Goal: Information Seeking & Learning: Learn about a topic

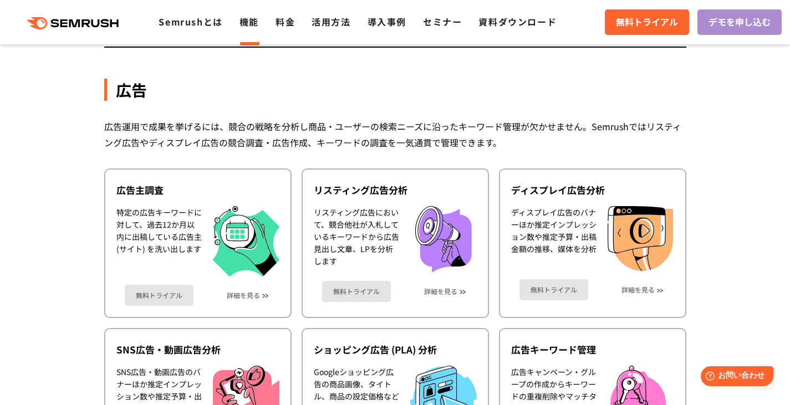
click at [710, 29] on link "デモを申し込む" at bounding box center [739, 21] width 84 height 25
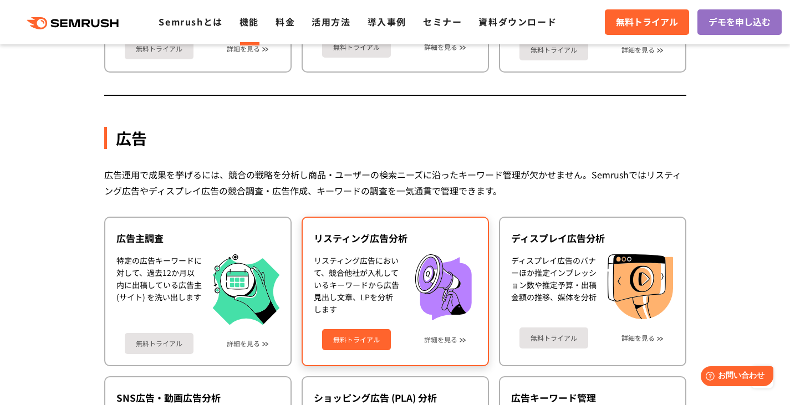
scroll to position [786, 0]
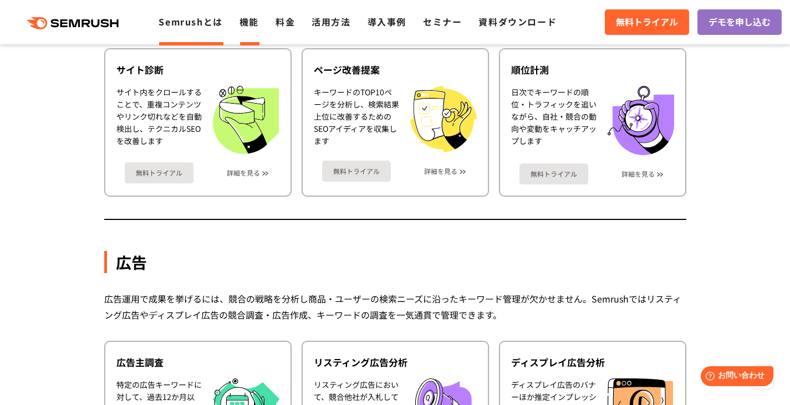
click at [196, 28] on link "Semrushとは" at bounding box center [190, 21] width 64 height 13
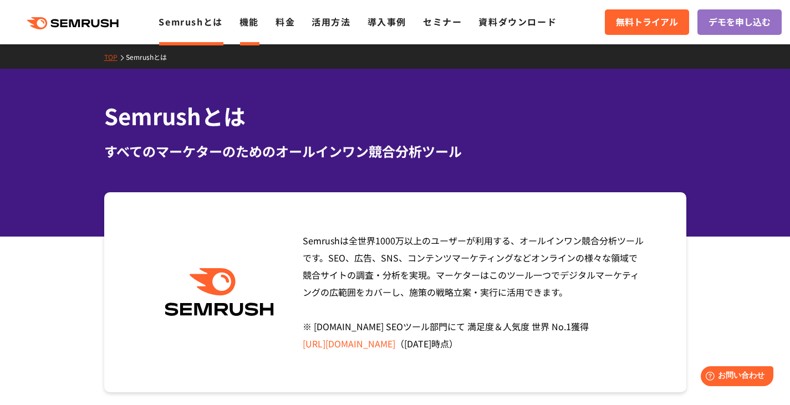
click at [242, 29] on li "機能" at bounding box center [248, 22] width 19 height 14
click at [254, 23] on link "機能" at bounding box center [248, 21] width 19 height 13
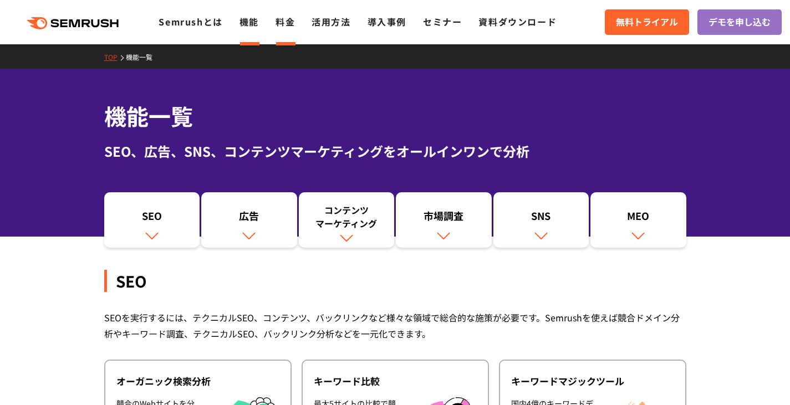
click at [288, 25] on link "料金" at bounding box center [284, 21] width 19 height 13
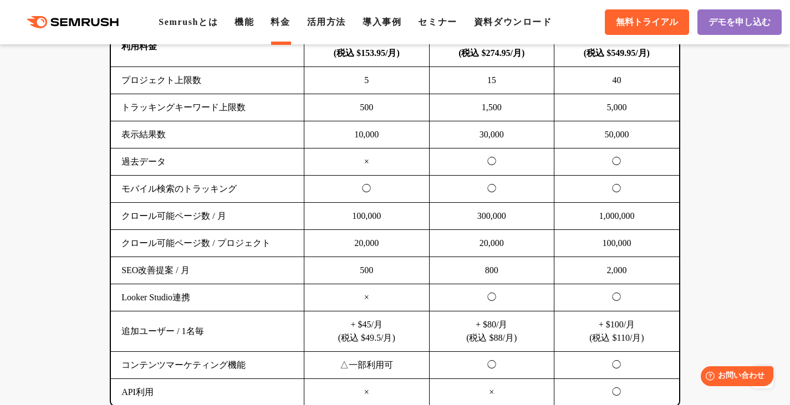
scroll to position [798, 0]
drag, startPoint x: 488, startPoint y: 192, endPoint x: 497, endPoint y: 192, distance: 9.4
click at [497, 192] on td "◯" at bounding box center [491, 188] width 125 height 27
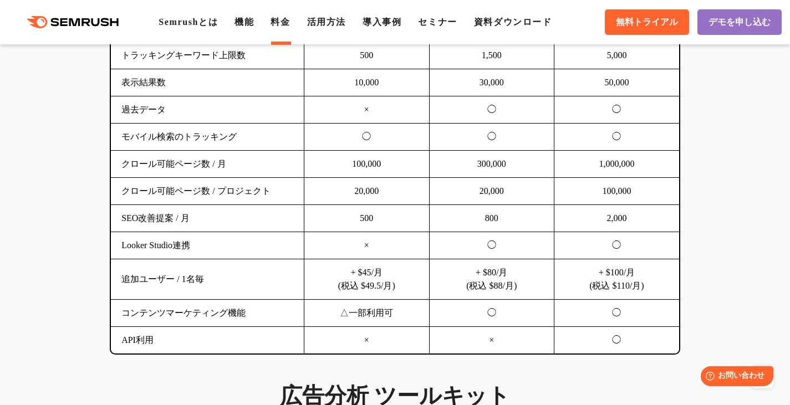
scroll to position [850, 0]
drag, startPoint x: 485, startPoint y: 218, endPoint x: 503, endPoint y: 219, distance: 18.3
click at [503, 219] on td "800" at bounding box center [491, 217] width 125 height 27
drag, startPoint x: 489, startPoint y: 245, endPoint x: 498, endPoint y: 244, distance: 9.4
click at [498, 244] on td "◯" at bounding box center [491, 244] width 125 height 27
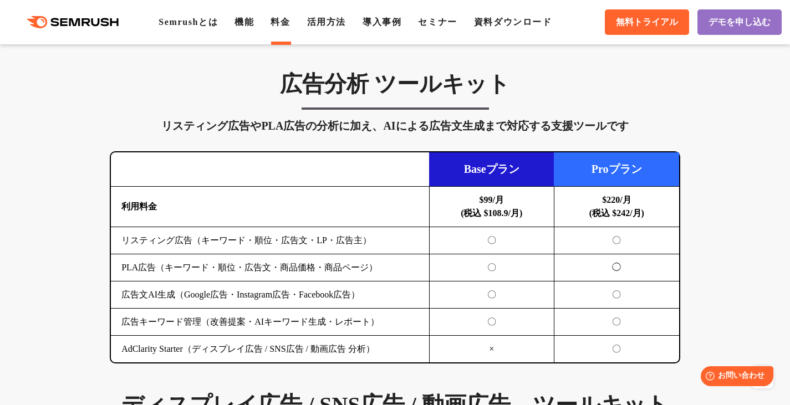
scroll to position [1162, 0]
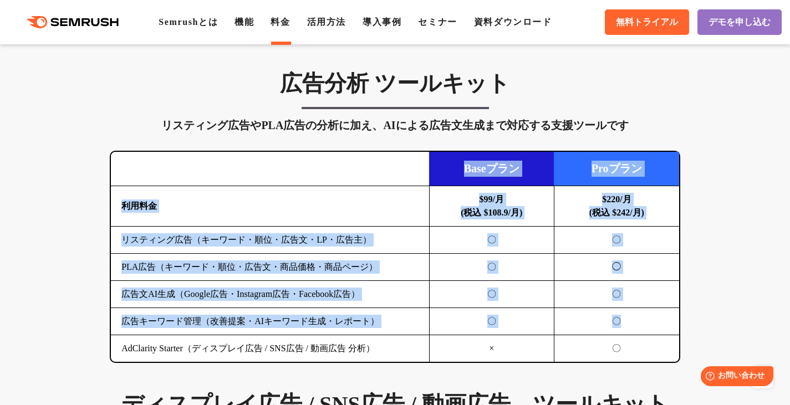
drag, startPoint x: 463, startPoint y: 167, endPoint x: 638, endPoint y: 330, distance: 238.8
click at [638, 330] on table "Baseプラン Proプラン 利用料金 $99/月 (税込 $108.9/月) $220/月 (税込 $242/月) リスティング広告（キーワード・順位・広告…" at bounding box center [395, 257] width 568 height 210
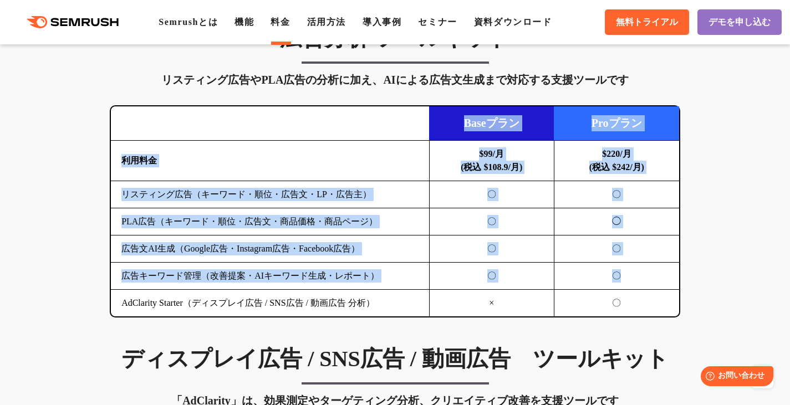
scroll to position [1208, 0]
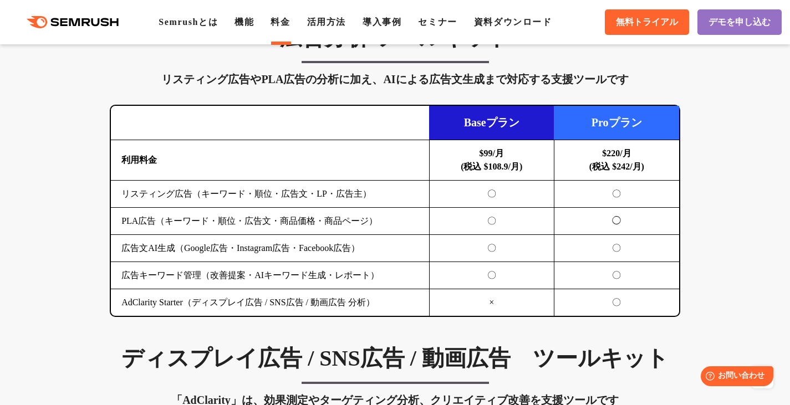
click at [690, 304] on div "広告分析 ツールキット リスティング広告やPLA広告の分析に加え、AIによる広告文生成まで対応する支援ツールです 横にスワイプしてください Baseプラン P…" at bounding box center [395, 170] width 592 height 293
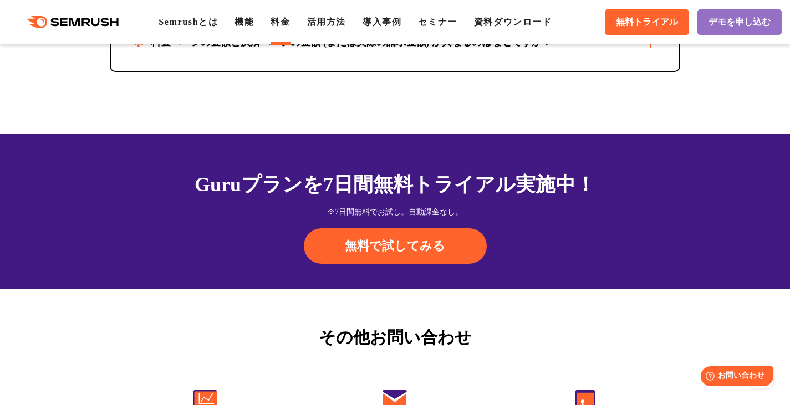
scroll to position [3891, 0]
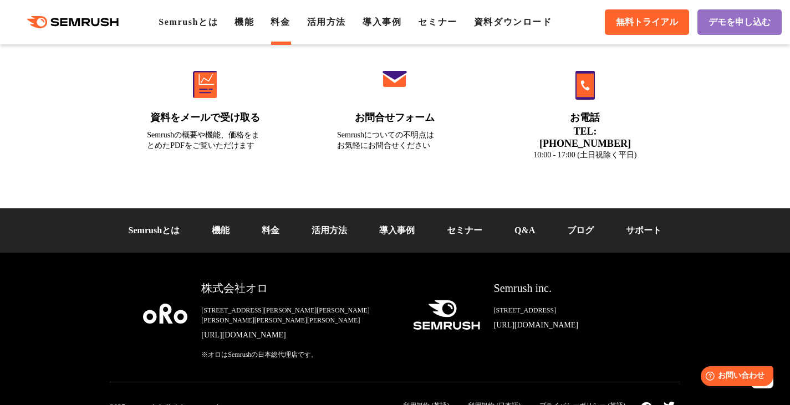
click at [274, 330] on link "[URL][DOMAIN_NAME]" at bounding box center [297, 335] width 193 height 11
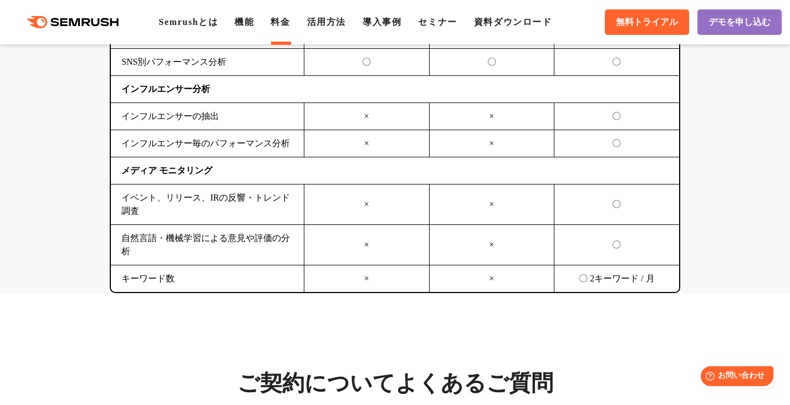
scroll to position [2883, 0]
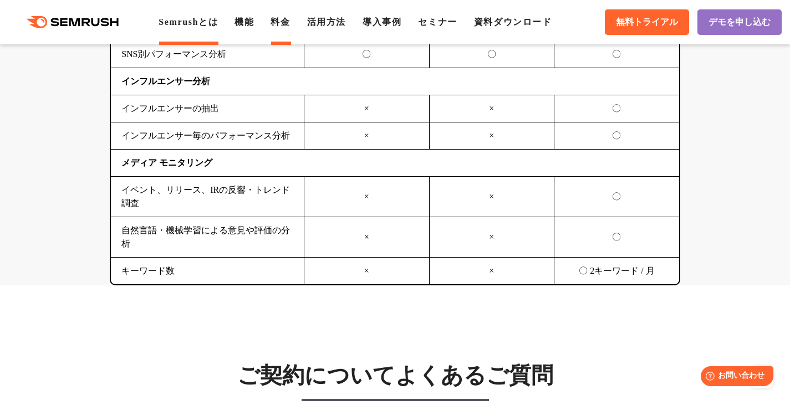
click at [198, 27] on link "Semrushとは" at bounding box center [187, 21] width 59 height 9
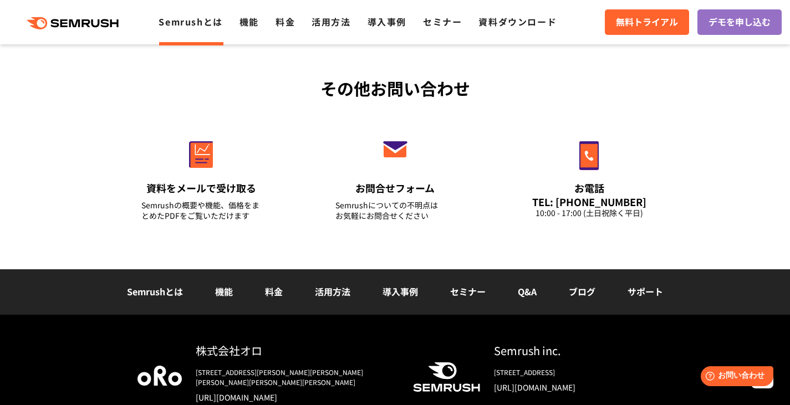
scroll to position [2763, 0]
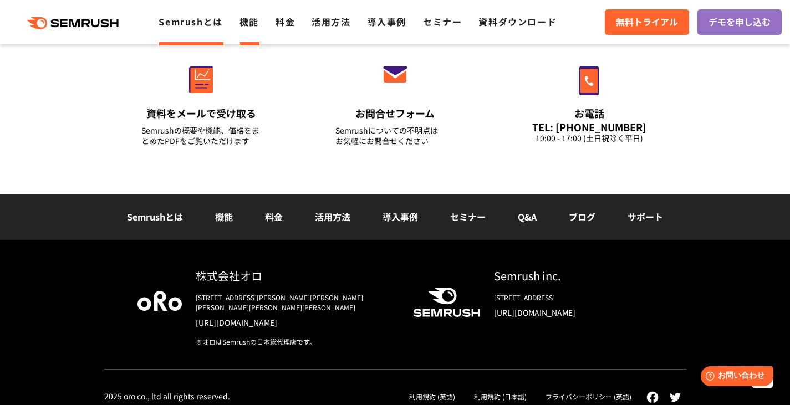
click at [244, 24] on link "機能" at bounding box center [248, 21] width 19 height 13
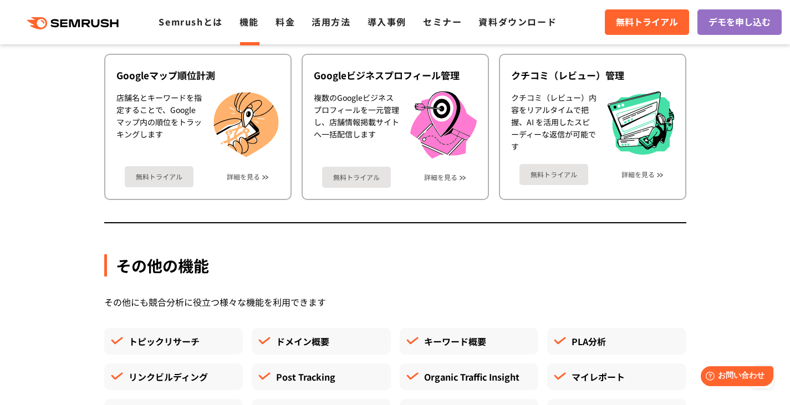
scroll to position [2871, 0]
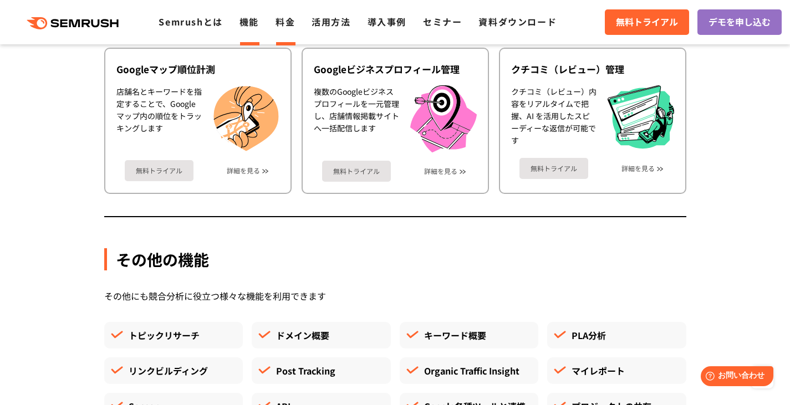
click at [279, 15] on li "料金" at bounding box center [284, 22] width 19 height 14
click at [285, 26] on link "料金" at bounding box center [284, 21] width 19 height 13
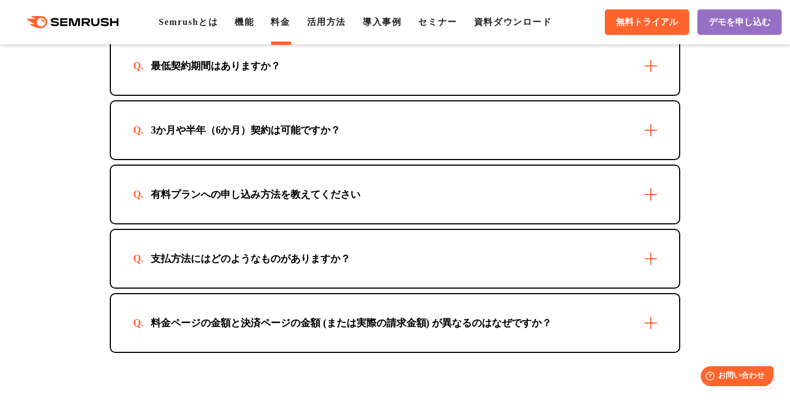
scroll to position [3291, 0]
click at [392, 86] on div "最低契約期間はありますか？" at bounding box center [395, 66] width 568 height 58
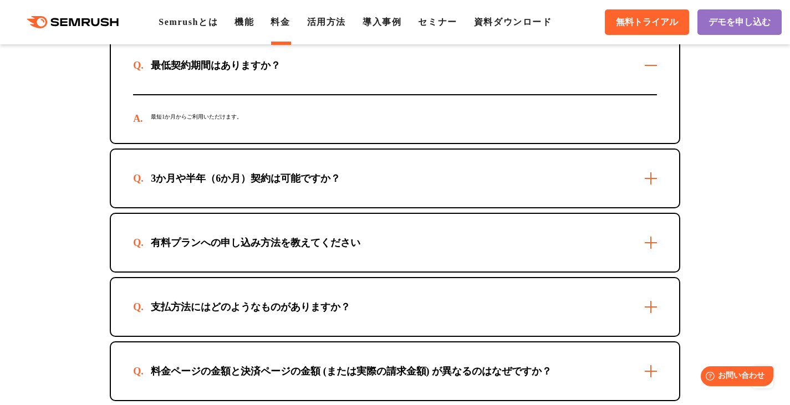
click at [407, 173] on div "3か月や半年（6か月）契約は可能ですか？" at bounding box center [395, 179] width 568 height 58
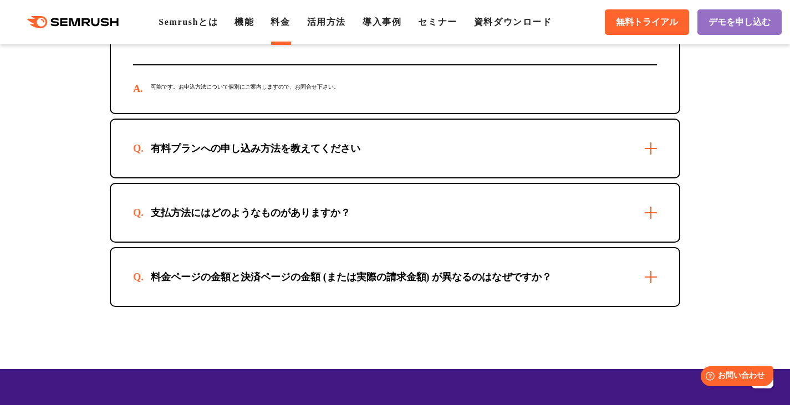
scroll to position [3435, 0]
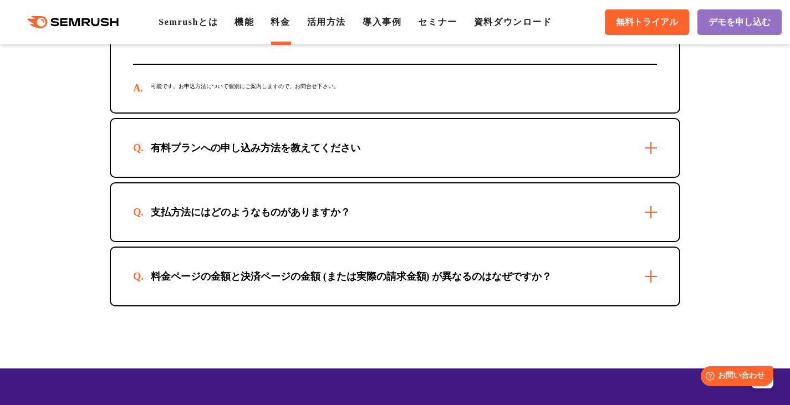
click at [418, 156] on div "有料プランへの申し込み方法を教えてください" at bounding box center [395, 148] width 568 height 58
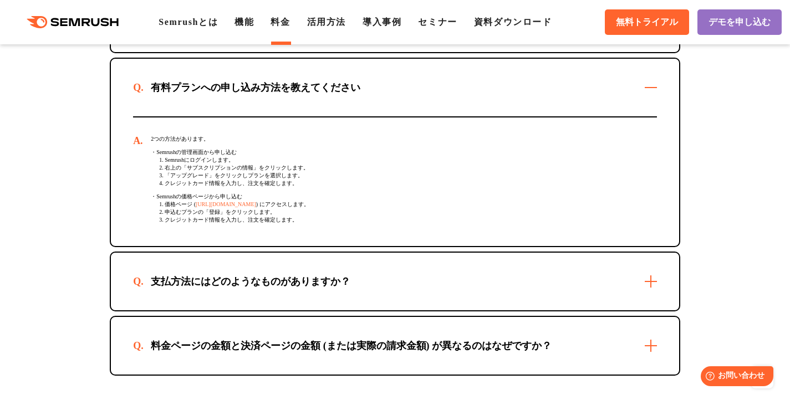
scroll to position [3500, 0]
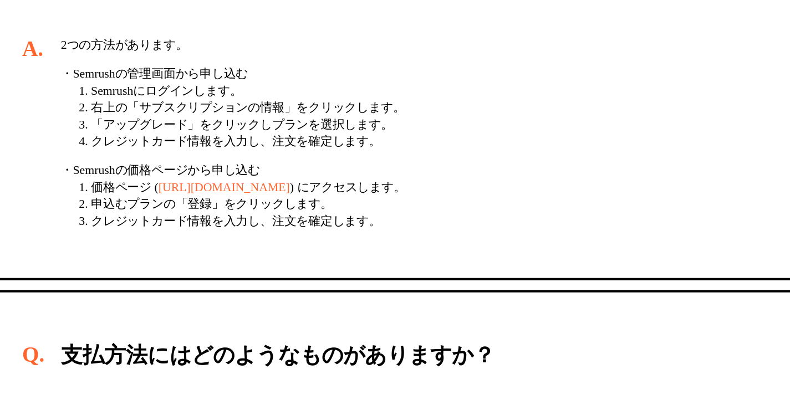
click at [233, 202] on link "https://ja.semrush.com/prices/" at bounding box center [226, 199] width 60 height 6
